Goal: Task Accomplishment & Management: Manage account settings

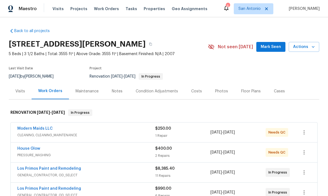
click at [95, 156] on span "PRESSURE_WASHING" at bounding box center [86, 155] width 138 height 5
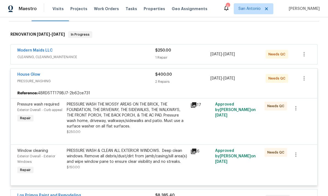
scroll to position [88, 0]
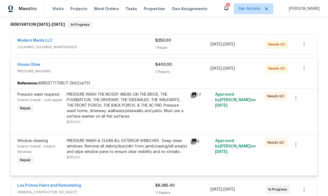
click at [113, 108] on div "PRESSURE WASH THE MOSSY AREAS ON THE BRICK, THE FOUNDATION, THE DRIVEWAY, THE S…" at bounding box center [127, 105] width 120 height 27
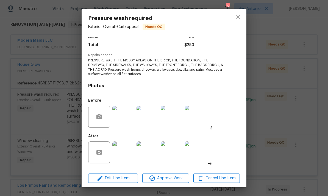
scroll to position [43, 0]
click at [122, 119] on img at bounding box center [123, 117] width 22 height 22
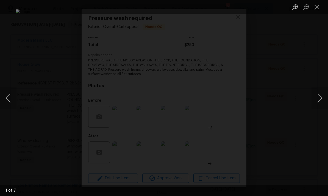
click at [319, 99] on button "Next image" at bounding box center [319, 98] width 16 height 22
click at [12, 94] on button "Previous image" at bounding box center [8, 98] width 16 height 22
click at [319, 99] on button "Next image" at bounding box center [319, 98] width 16 height 22
click at [318, 98] on button "Next image" at bounding box center [319, 98] width 16 height 22
click at [317, 100] on button "Next image" at bounding box center [319, 98] width 16 height 22
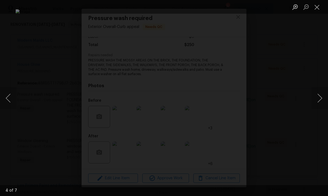
click at [318, 11] on button "Close lightbox" at bounding box center [316, 7] width 11 height 10
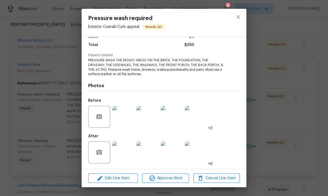
click at [123, 152] on img at bounding box center [123, 153] width 22 height 22
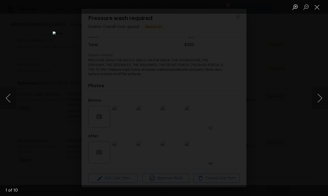
click at [321, 99] on button "Next image" at bounding box center [319, 98] width 16 height 22
click at [318, 100] on button "Next image" at bounding box center [319, 98] width 16 height 22
click at [319, 96] on button "Next image" at bounding box center [319, 98] width 16 height 22
click at [319, 97] on button "Next image" at bounding box center [319, 98] width 16 height 22
click at [319, 101] on button "Next image" at bounding box center [319, 98] width 16 height 22
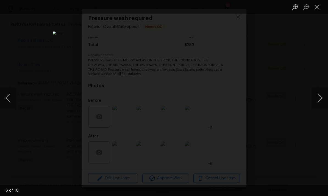
click at [14, 97] on button "Previous image" at bounding box center [8, 98] width 16 height 22
click at [319, 97] on button "Next image" at bounding box center [319, 98] width 16 height 22
click at [315, 96] on button "Next image" at bounding box center [319, 98] width 16 height 22
click at [316, 100] on button "Next image" at bounding box center [319, 98] width 16 height 22
click at [319, 98] on button "Next image" at bounding box center [319, 98] width 16 height 22
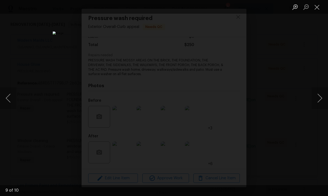
click at [317, 100] on button "Next image" at bounding box center [319, 98] width 16 height 22
click at [6, 94] on button "Previous image" at bounding box center [8, 98] width 16 height 22
click at [316, 97] on button "Next image" at bounding box center [319, 98] width 16 height 22
click at [318, 99] on button "Next image" at bounding box center [319, 98] width 16 height 22
click at [317, 6] on button "Close lightbox" at bounding box center [316, 7] width 11 height 10
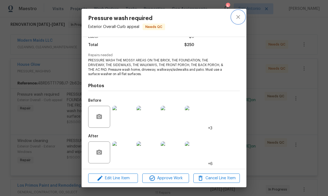
click at [241, 17] on icon "close" at bounding box center [238, 17] width 7 height 7
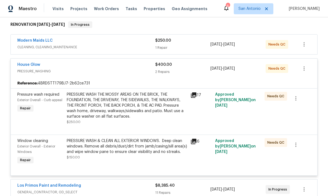
click at [111, 144] on div "PRESSURE WASH & CLEAN ALL EXTERIOR WINDOWS. Deep clean windows. Remove all debr…" at bounding box center [127, 146] width 120 height 16
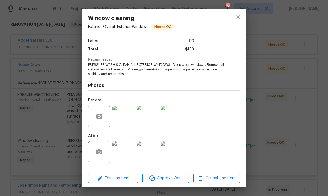
scroll to position [39, 0]
click at [122, 151] on img at bounding box center [123, 152] width 22 height 22
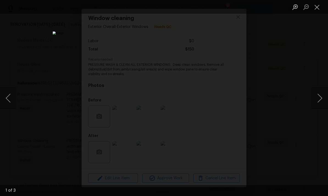
click at [321, 98] on button "Next image" at bounding box center [319, 98] width 16 height 22
click at [318, 97] on button "Next image" at bounding box center [319, 98] width 16 height 22
click at [318, 96] on button "Next image" at bounding box center [319, 98] width 16 height 22
click at [316, 8] on button "Close lightbox" at bounding box center [316, 7] width 11 height 10
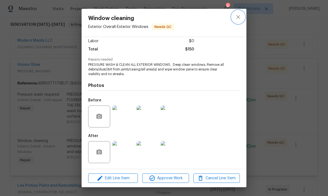
click at [242, 19] on button "close" at bounding box center [237, 16] width 13 height 13
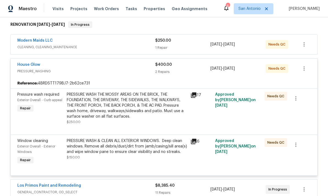
click at [92, 72] on span "PRESSURE_WASHING" at bounding box center [86, 71] width 138 height 5
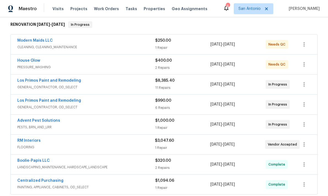
click at [103, 45] on span "CLEANING, CLEANING_MAINTENANCE" at bounding box center [86, 46] width 138 height 5
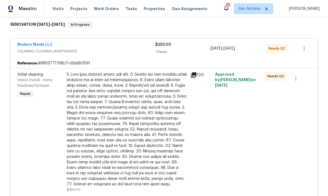
click at [122, 105] on div at bounding box center [127, 129] width 120 height 115
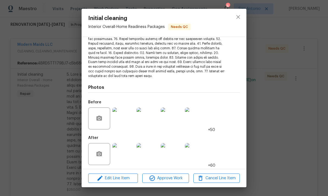
scroll to position [96, 0]
click at [123, 152] on img at bounding box center [123, 155] width 22 height 22
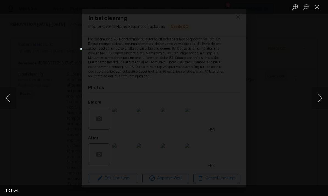
click at [319, 95] on button "Next image" at bounding box center [319, 98] width 16 height 22
click at [319, 100] on button "Next image" at bounding box center [319, 98] width 16 height 22
click at [318, 96] on button "Next image" at bounding box center [319, 98] width 16 height 22
click at [318, 97] on button "Next image" at bounding box center [319, 98] width 16 height 22
click at [320, 96] on button "Next image" at bounding box center [319, 98] width 16 height 22
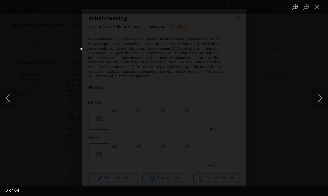
click at [319, 96] on button "Next image" at bounding box center [319, 98] width 16 height 22
click at [320, 99] on button "Next image" at bounding box center [319, 98] width 16 height 22
click at [319, 100] on button "Next image" at bounding box center [319, 98] width 16 height 22
click at [320, 100] on button "Next image" at bounding box center [319, 98] width 16 height 22
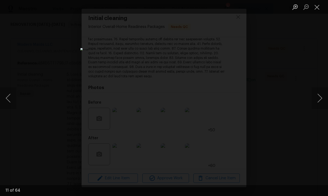
click at [321, 100] on button "Next image" at bounding box center [319, 98] width 16 height 22
click at [319, 100] on button "Next image" at bounding box center [319, 98] width 16 height 22
click at [318, 97] on button "Next image" at bounding box center [319, 98] width 16 height 22
click at [318, 98] on button "Next image" at bounding box center [319, 98] width 16 height 22
click at [318, 97] on button "Next image" at bounding box center [319, 98] width 16 height 22
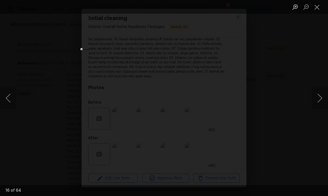
click at [317, 96] on button "Next image" at bounding box center [319, 98] width 16 height 22
click at [317, 92] on button "Next image" at bounding box center [319, 98] width 16 height 22
click at [317, 95] on button "Next image" at bounding box center [319, 98] width 16 height 22
click at [317, 97] on button "Next image" at bounding box center [319, 98] width 16 height 22
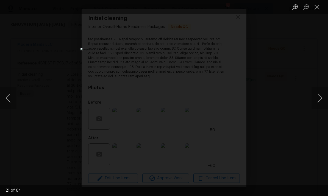
click at [317, 97] on button "Next image" at bounding box center [319, 98] width 16 height 22
click at [315, 101] on button "Next image" at bounding box center [319, 98] width 16 height 22
click at [320, 95] on button "Next image" at bounding box center [319, 98] width 16 height 22
click at [319, 96] on button "Next image" at bounding box center [319, 98] width 16 height 22
click at [318, 95] on button "Next image" at bounding box center [319, 98] width 16 height 22
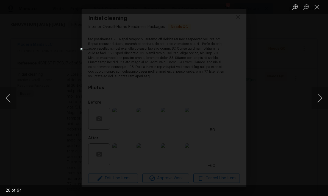
click at [318, 95] on button "Next image" at bounding box center [319, 98] width 16 height 22
click at [318, 98] on button "Next image" at bounding box center [319, 98] width 16 height 22
click at [316, 96] on button "Next image" at bounding box center [319, 98] width 16 height 22
click at [318, 94] on button "Next image" at bounding box center [319, 98] width 16 height 22
click at [319, 96] on button "Next image" at bounding box center [319, 98] width 16 height 22
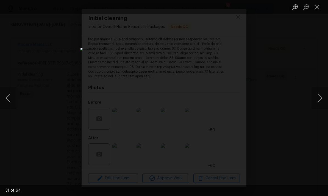
click at [317, 97] on button "Next image" at bounding box center [319, 98] width 16 height 22
click at [318, 100] on button "Next image" at bounding box center [319, 98] width 16 height 22
click at [316, 94] on button "Next image" at bounding box center [319, 98] width 16 height 22
click at [315, 95] on button "Next image" at bounding box center [319, 98] width 16 height 22
click at [316, 96] on button "Next image" at bounding box center [319, 98] width 16 height 22
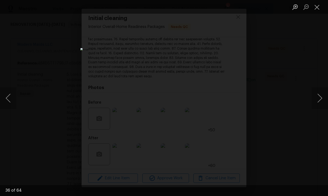
click at [314, 95] on button "Next image" at bounding box center [319, 98] width 16 height 22
click at [316, 97] on button "Next image" at bounding box center [319, 98] width 16 height 22
click at [315, 96] on button "Next image" at bounding box center [319, 98] width 16 height 22
click at [316, 97] on button "Next image" at bounding box center [319, 98] width 16 height 22
click at [316, 99] on button "Next image" at bounding box center [319, 98] width 16 height 22
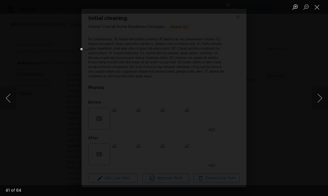
click at [316, 100] on button "Next image" at bounding box center [319, 98] width 16 height 22
click at [317, 97] on button "Next image" at bounding box center [319, 98] width 16 height 22
click at [316, 97] on button "Next image" at bounding box center [319, 98] width 16 height 22
click at [319, 101] on button "Next image" at bounding box center [319, 98] width 16 height 22
click at [321, 97] on button "Next image" at bounding box center [319, 98] width 16 height 22
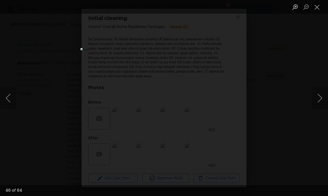
click at [319, 97] on button "Next image" at bounding box center [319, 98] width 16 height 22
click at [319, 98] on button "Next image" at bounding box center [319, 98] width 16 height 22
click at [319, 97] on button "Next image" at bounding box center [319, 98] width 16 height 22
click at [318, 98] on button "Next image" at bounding box center [319, 98] width 16 height 22
click at [315, 98] on button "Next image" at bounding box center [319, 98] width 16 height 22
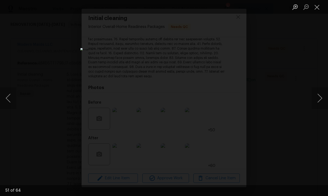
click at [317, 97] on button "Next image" at bounding box center [319, 98] width 16 height 22
click at [315, 98] on button "Next image" at bounding box center [319, 98] width 16 height 22
click at [314, 94] on button "Next image" at bounding box center [319, 98] width 16 height 22
click at [315, 100] on button "Next image" at bounding box center [319, 98] width 16 height 22
click at [315, 94] on button "Next image" at bounding box center [319, 98] width 16 height 22
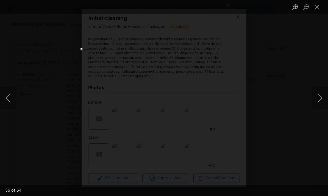
click at [315, 95] on button "Next image" at bounding box center [319, 98] width 16 height 22
click at [316, 96] on button "Next image" at bounding box center [319, 98] width 16 height 22
click at [314, 96] on button "Next image" at bounding box center [319, 98] width 16 height 22
click at [316, 96] on button "Next image" at bounding box center [319, 98] width 16 height 22
click at [315, 96] on button "Next image" at bounding box center [319, 98] width 16 height 22
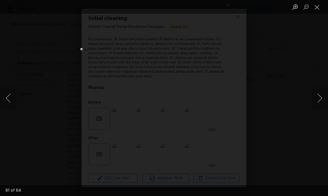
click at [316, 98] on button "Next image" at bounding box center [319, 98] width 16 height 22
click at [315, 100] on button "Next image" at bounding box center [319, 98] width 16 height 22
click at [315, 101] on button "Next image" at bounding box center [319, 98] width 16 height 22
click at [317, 101] on button "Next image" at bounding box center [319, 98] width 16 height 22
click at [315, 6] on button "Close lightbox" at bounding box center [316, 7] width 11 height 10
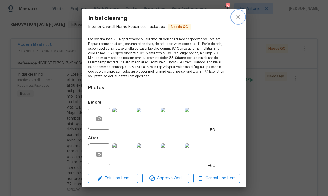
click at [237, 15] on icon "close" at bounding box center [238, 17] width 4 height 4
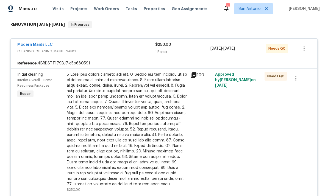
click at [100, 43] on div "Modern Maids LLC" at bounding box center [86, 45] width 138 height 7
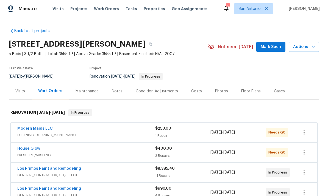
scroll to position [0, 0]
click at [275, 46] on span "Mark Seen" at bounding box center [270, 47] width 20 height 7
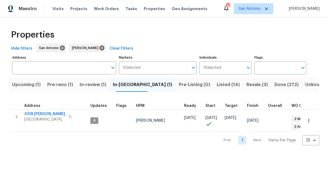
click at [28, 89] on span "Upcoming (1)" at bounding box center [26, 85] width 29 height 8
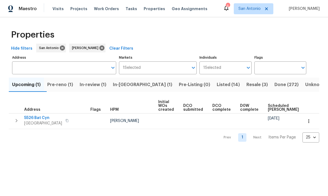
click at [60, 91] on button "Pre-reno (1)" at bounding box center [60, 85] width 32 height 14
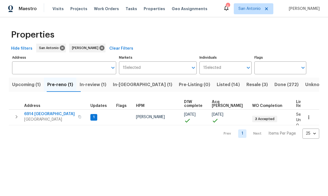
click at [43, 114] on span "6914 [GEOGRAPHIC_DATA]" at bounding box center [49, 113] width 50 height 5
click at [127, 86] on span "In-[GEOGRAPHIC_DATA] (1)" at bounding box center [142, 85] width 59 height 8
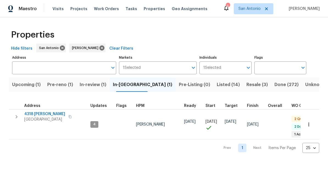
click at [67, 80] on button "Pre-reno (1)" at bounding box center [60, 85] width 32 height 14
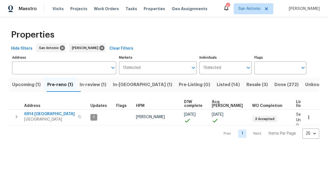
click at [309, 115] on icon "button" at bounding box center [308, 117] width 5 height 5
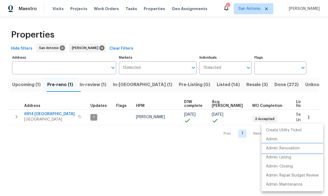
click at [291, 146] on p "Admin: Renovation" at bounding box center [283, 149] width 34 height 6
click at [157, 153] on div at bounding box center [164, 98] width 328 height 196
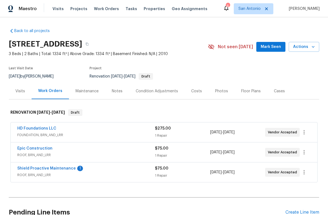
click at [52, 167] on link "Shield Proactive Maintenance" at bounding box center [46, 169] width 58 height 4
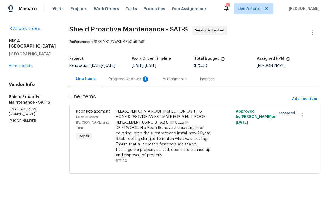
click at [110, 79] on div "Progress Updates 1" at bounding box center [129, 79] width 41 height 5
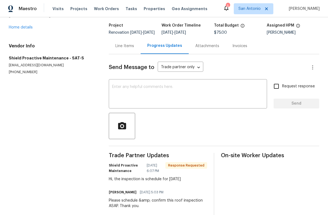
click at [131, 89] on textarea at bounding box center [187, 94] width 151 height 19
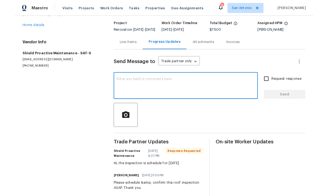
scroll to position [33, 0]
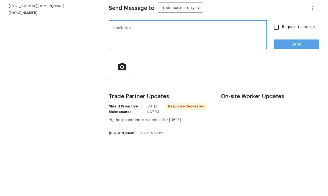
type textarea "Thank you."
click at [300, 101] on span "Send" at bounding box center [296, 104] width 37 height 7
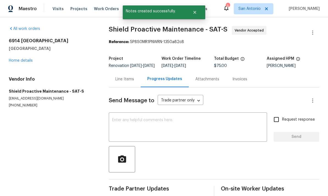
scroll to position [0, 0]
click at [20, 44] on div "6914 Port Bay San Antonio, TX 78242 Home details" at bounding box center [52, 50] width 87 height 25
click at [17, 59] on link "Home details" at bounding box center [21, 61] width 24 height 4
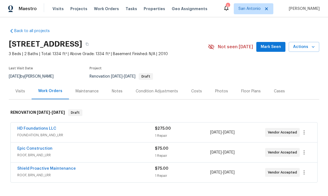
click at [38, 143] on div "Epic Construction ROOF, BRN_AND_LRR $75.00 1 Repair 9/2/2025 - 9/5/2025 Vendor …" at bounding box center [164, 153] width 306 height 20
click at [28, 147] on link "Epic Construction" at bounding box center [34, 149] width 35 height 4
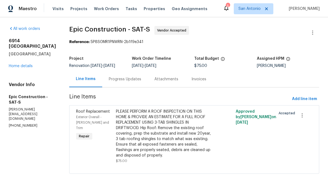
click at [110, 78] on div "Progress Updates" at bounding box center [125, 79] width 32 height 5
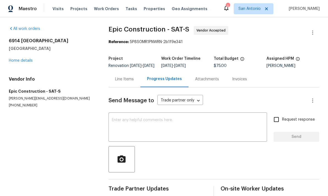
click at [20, 61] on link "Home details" at bounding box center [21, 61] width 24 height 4
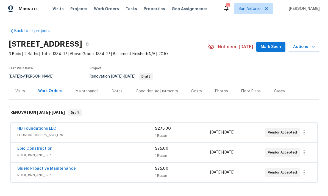
click at [279, 44] on span "Mark Seen" at bounding box center [270, 47] width 20 height 7
click at [120, 89] on div "Notes" at bounding box center [117, 91] width 11 height 5
